Goal: Find specific page/section: Find specific page/section

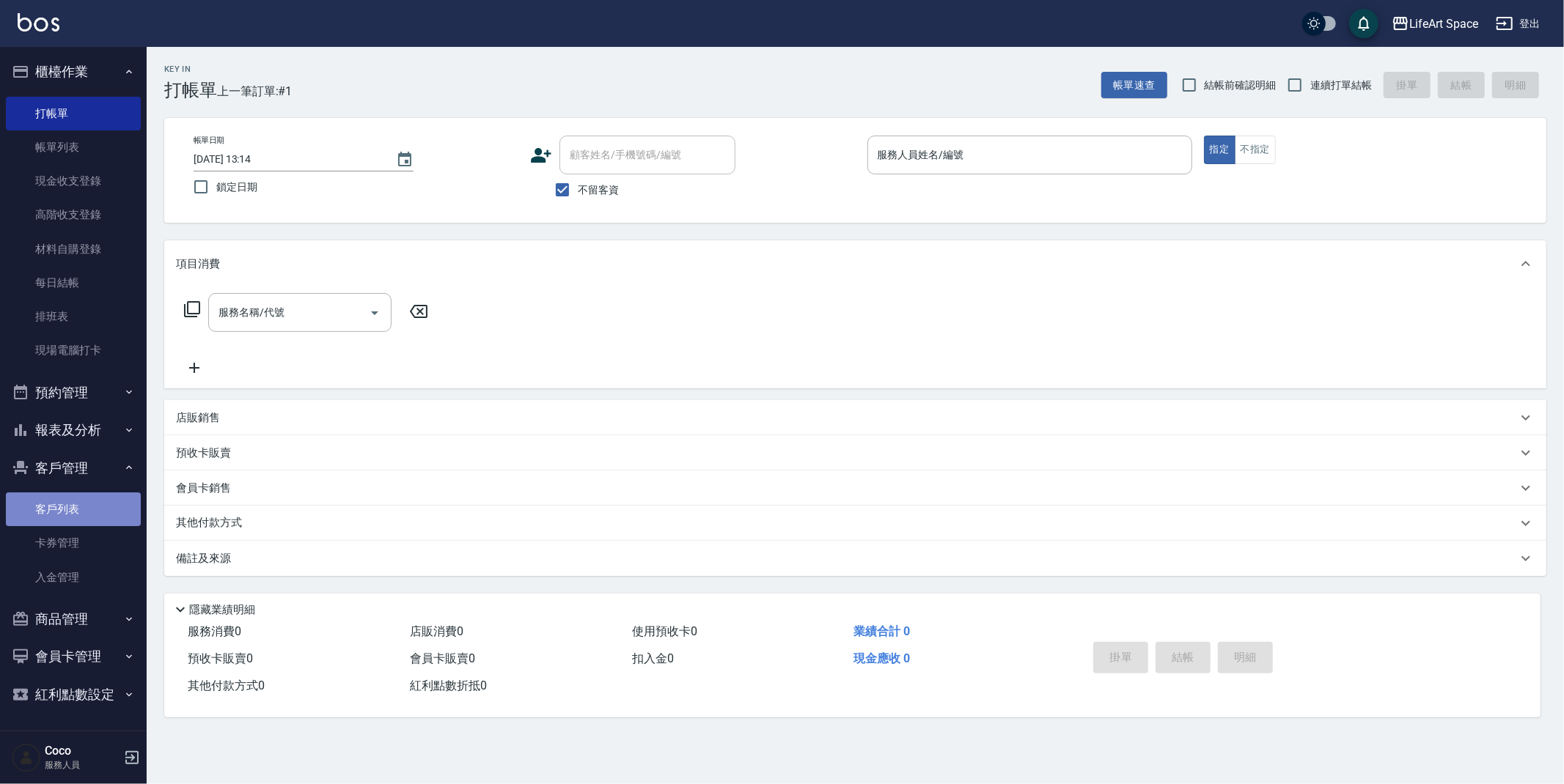
click at [67, 501] on link "客戶列表" at bounding box center [73, 509] width 135 height 34
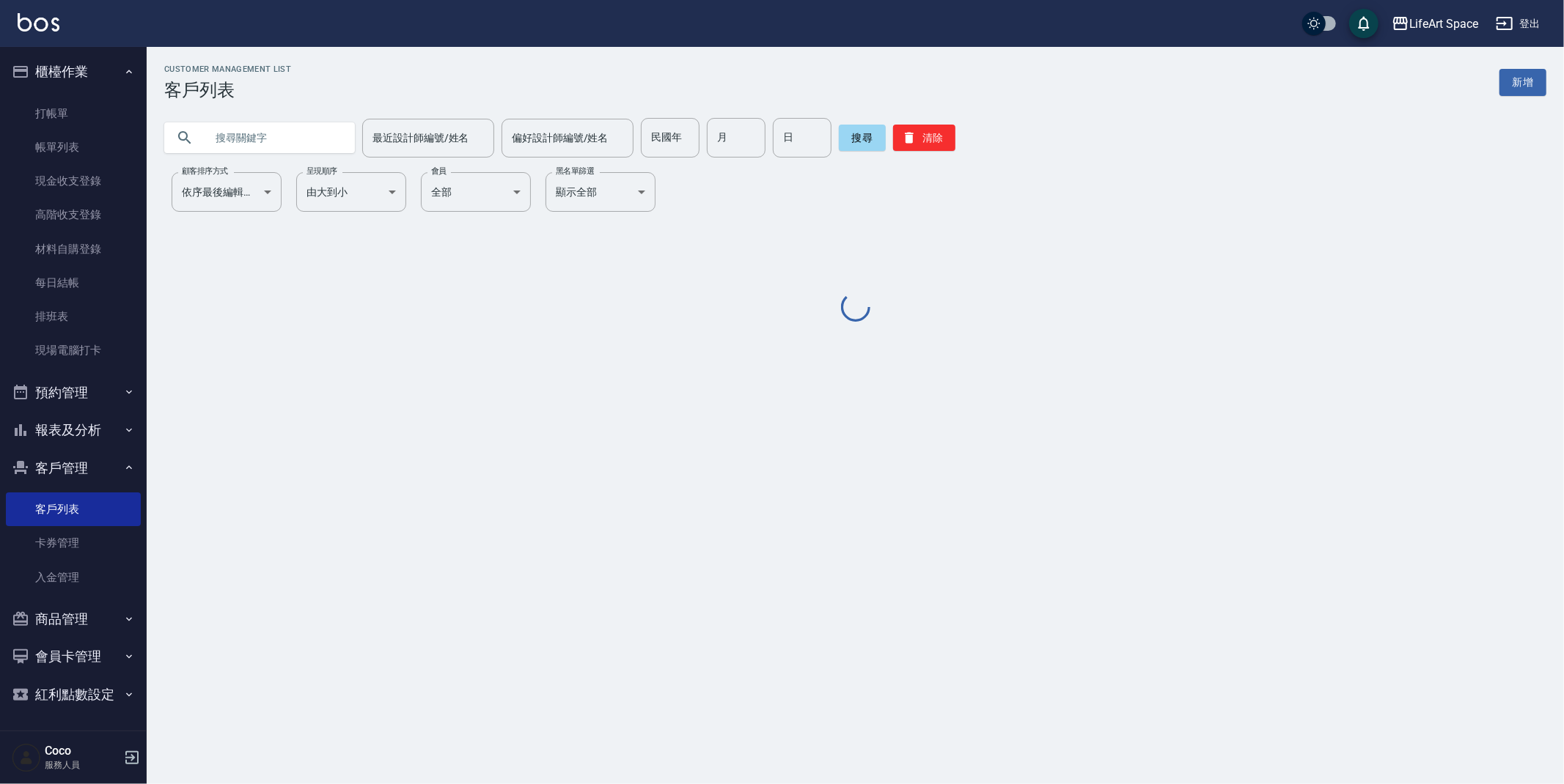
click at [295, 149] on input "text" at bounding box center [274, 137] width 138 height 39
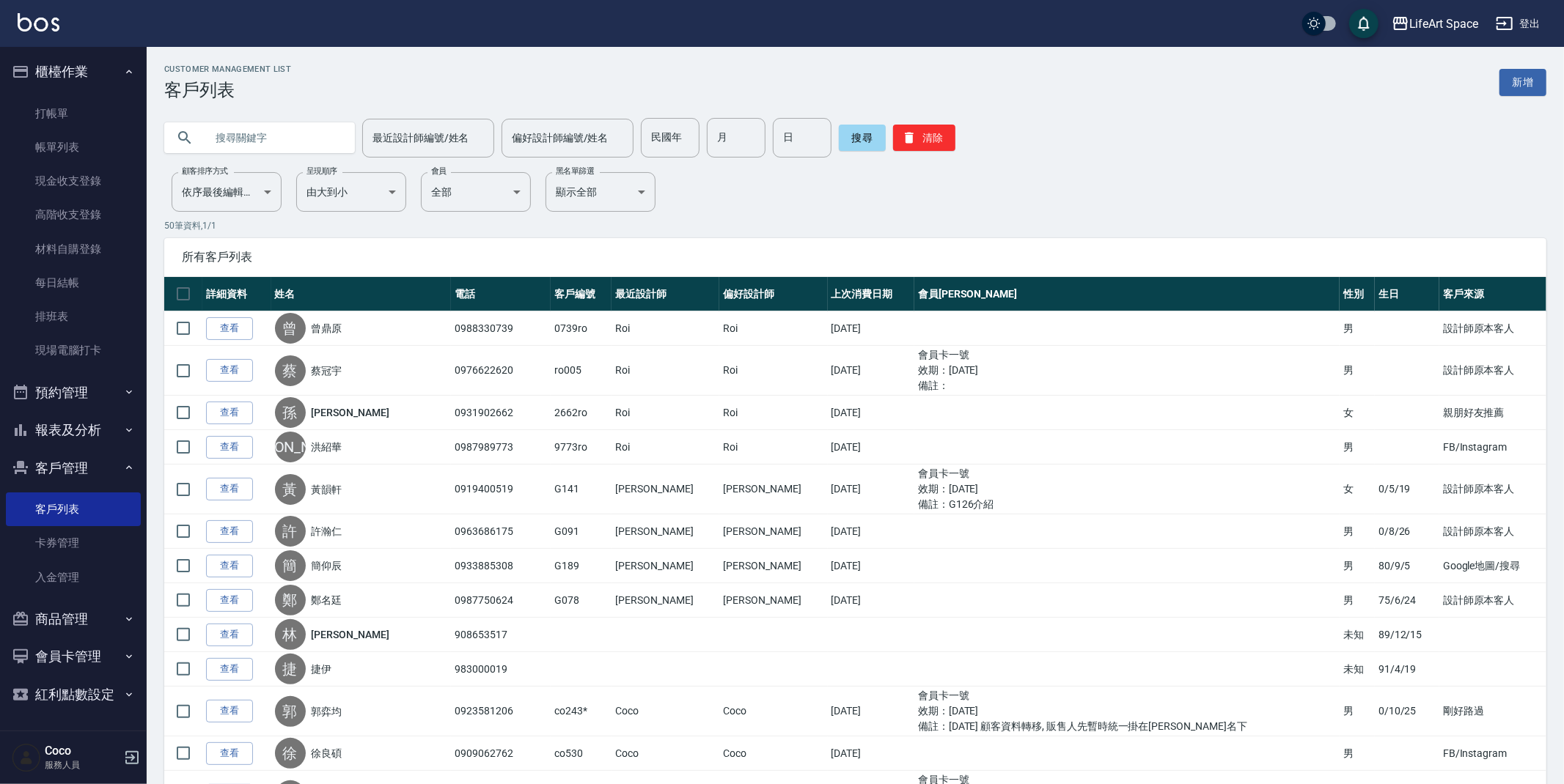
type input "ㄎ"
type input "c"
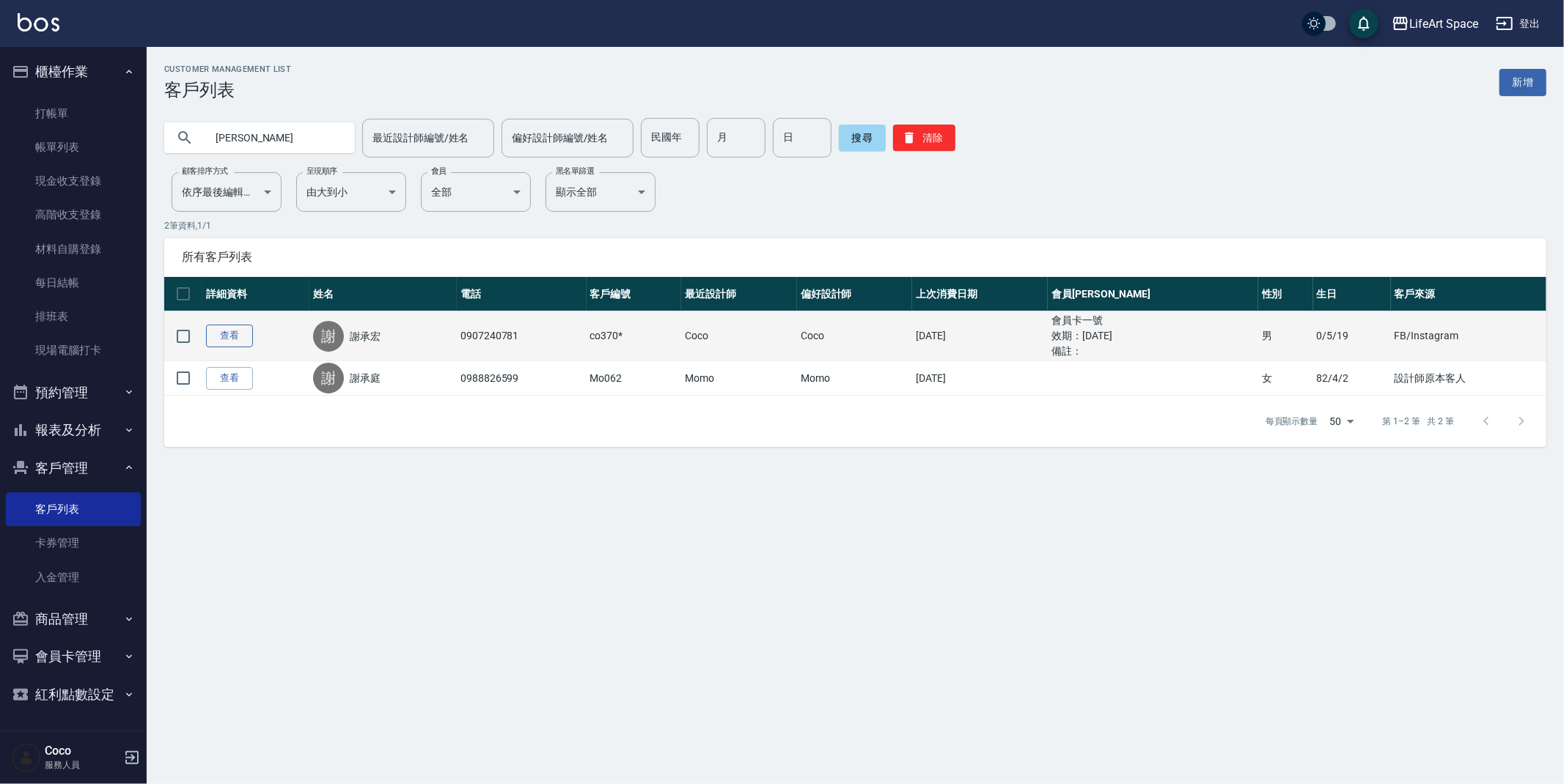
type input "[PERSON_NAME]"
click at [244, 329] on link "查看" at bounding box center [229, 335] width 47 height 23
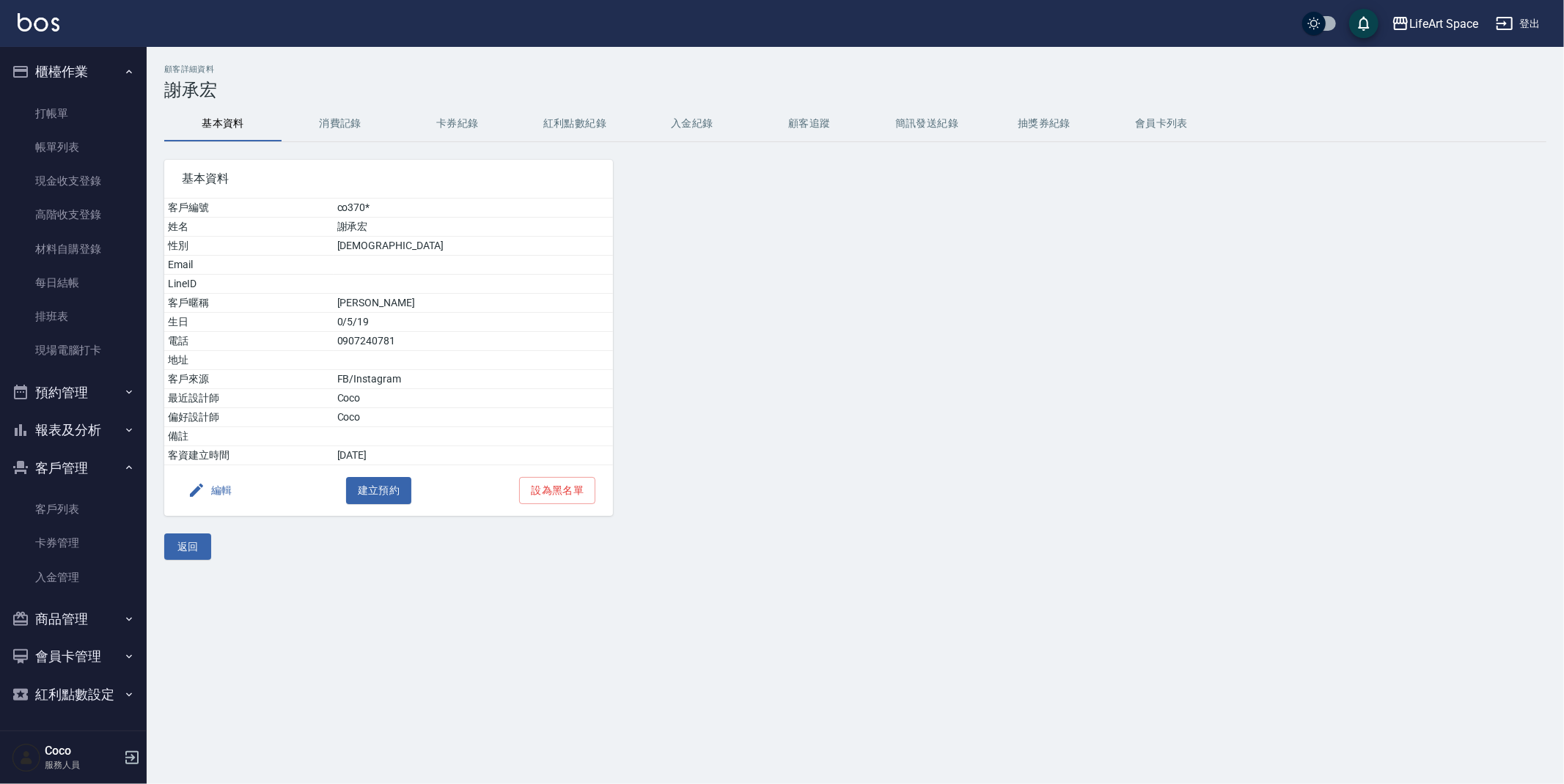
click at [317, 125] on button "消費記錄" at bounding box center [340, 124] width 118 height 36
